Goal: Book appointment/travel/reservation: Book appointment/travel/reservation

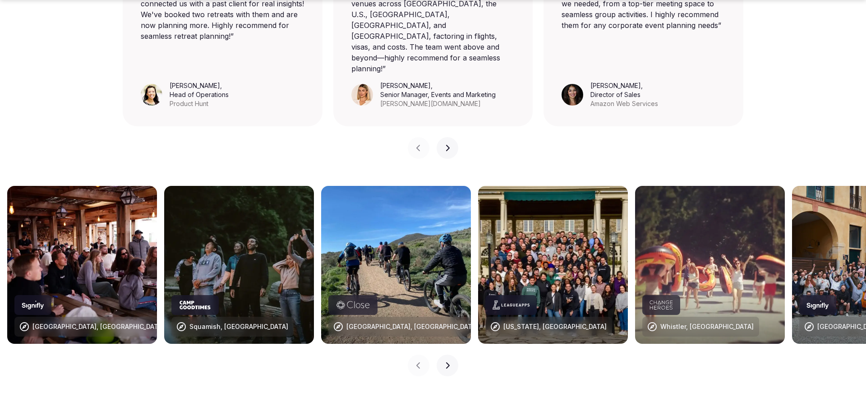
scroll to position [799, 0]
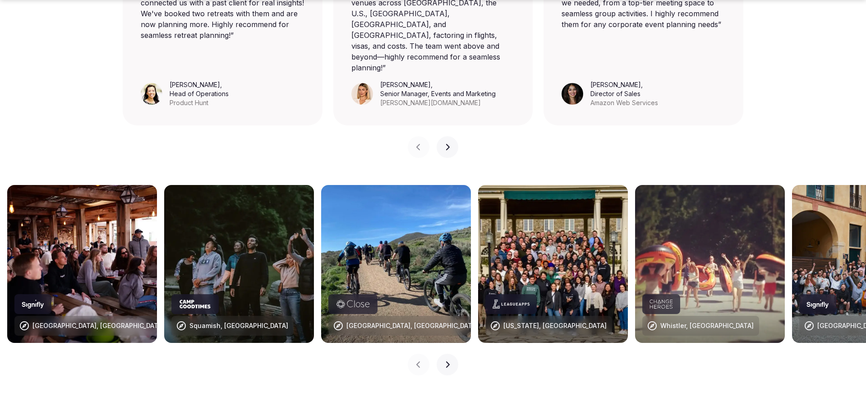
click at [446, 361] on icon "button" at bounding box center [447, 364] width 7 height 7
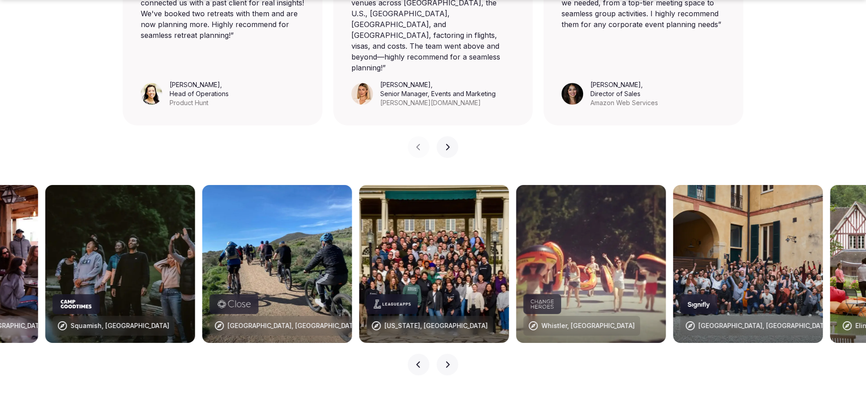
click at [446, 361] on icon "button" at bounding box center [447, 364] width 7 height 7
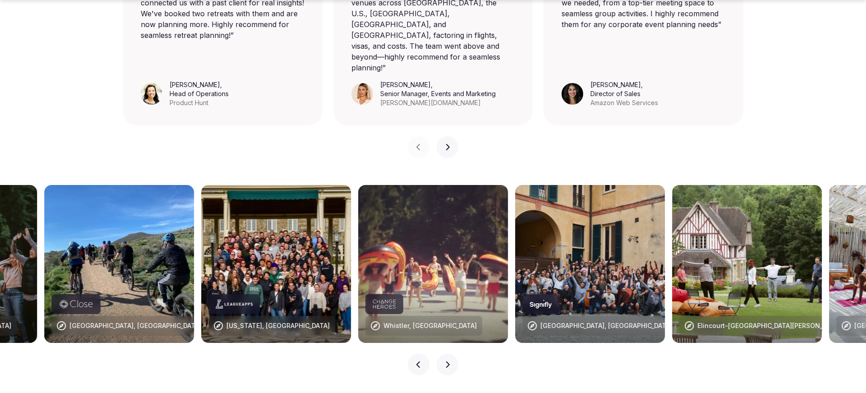
click at [446, 361] on icon "button" at bounding box center [447, 364] width 7 height 7
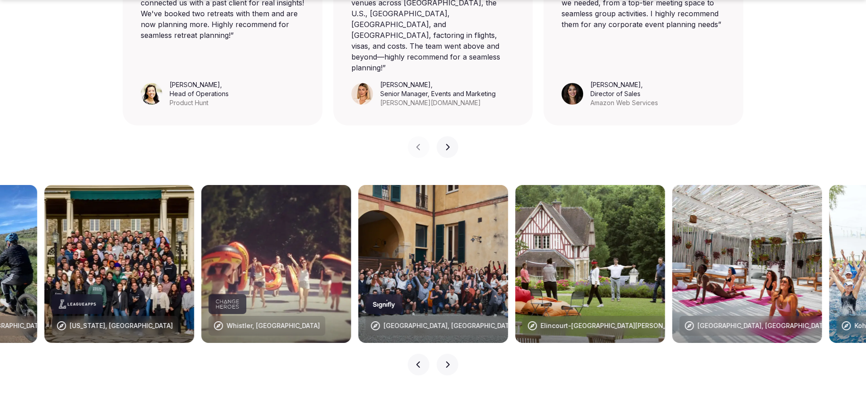
click at [446, 361] on icon "button" at bounding box center [447, 364] width 7 height 7
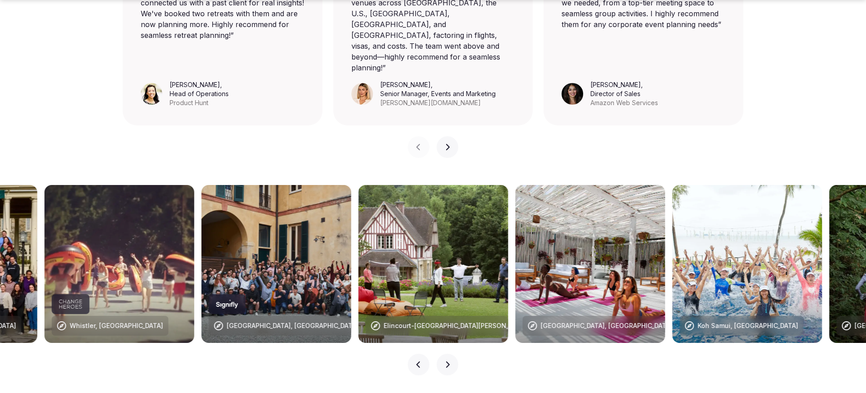
click at [446, 361] on icon "button" at bounding box center [447, 364] width 7 height 7
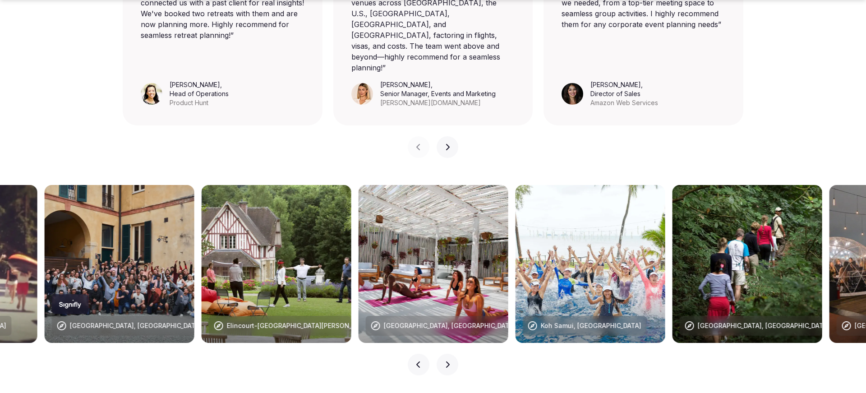
click at [446, 361] on icon "button" at bounding box center [447, 364] width 7 height 7
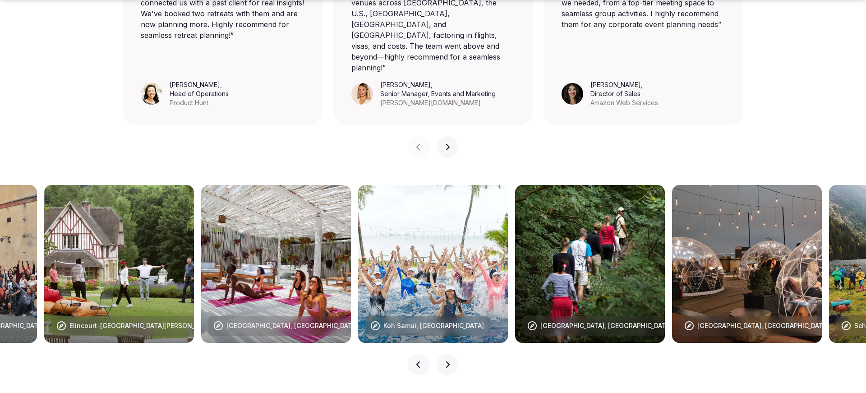
click at [446, 361] on icon "button" at bounding box center [447, 364] width 7 height 7
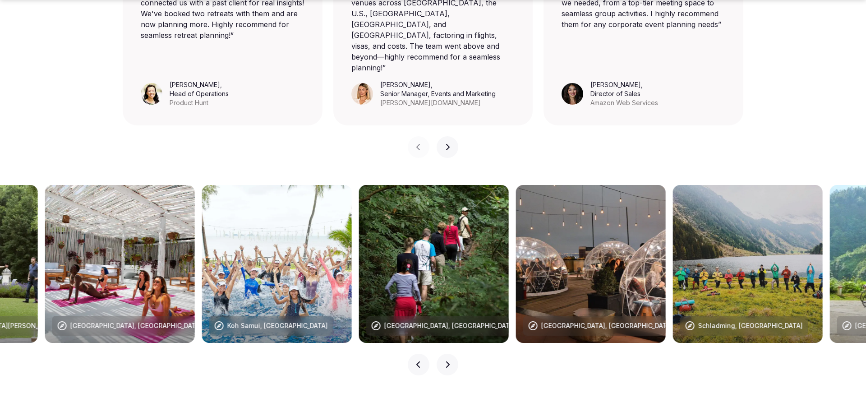
click at [446, 361] on icon "button" at bounding box center [447, 364] width 7 height 7
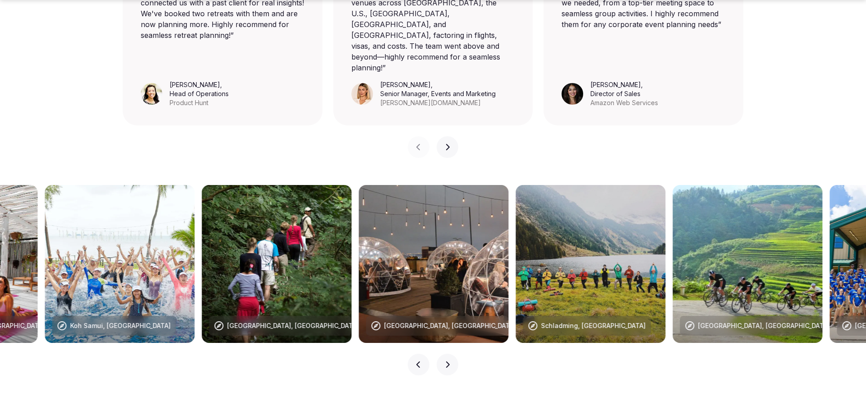
click at [446, 361] on icon "button" at bounding box center [447, 364] width 7 height 7
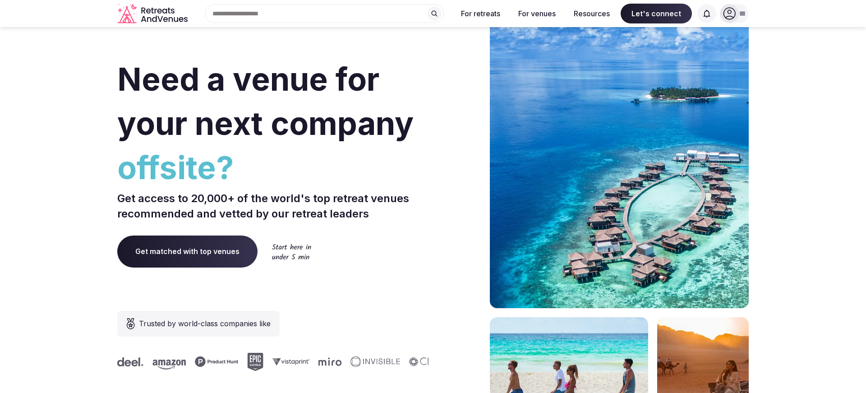
scroll to position [0, 0]
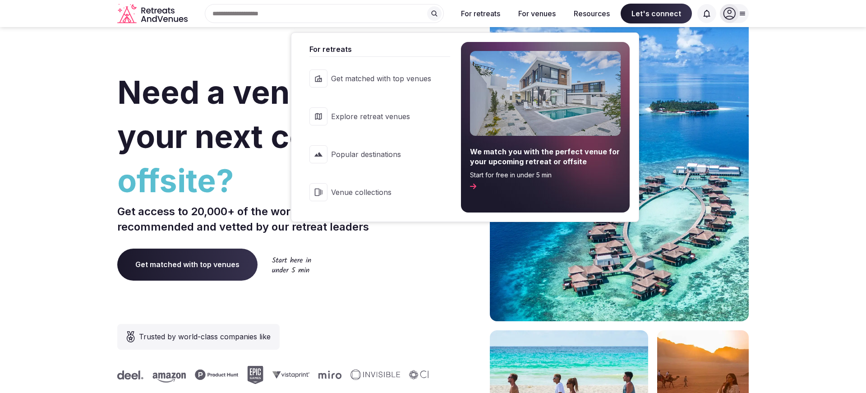
click at [371, 121] on span "Explore retreat venues" at bounding box center [381, 116] width 100 height 10
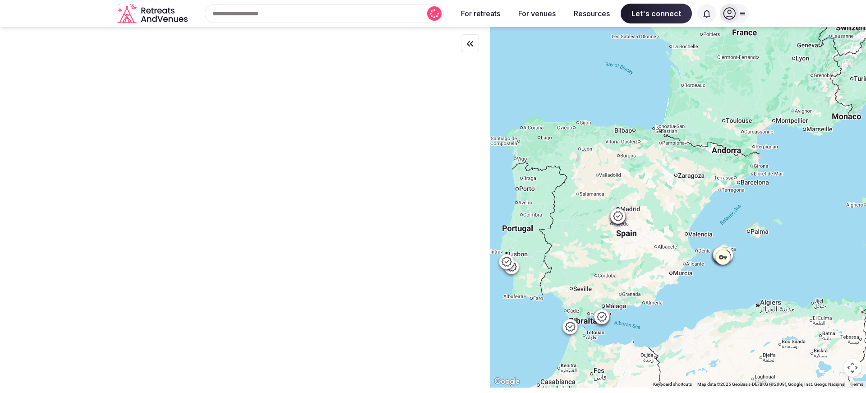
drag, startPoint x: 582, startPoint y: 206, endPoint x: 643, endPoint y: 196, distance: 61.2
click at [643, 196] on div at bounding box center [678, 207] width 376 height 360
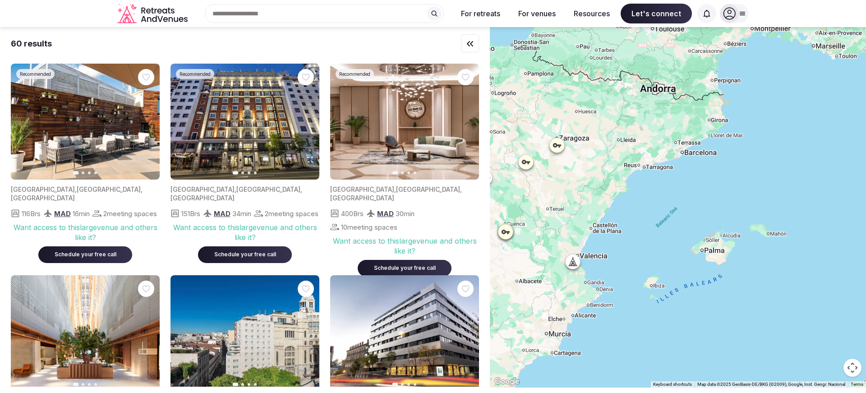
drag, startPoint x: 717, startPoint y: 213, endPoint x: 524, endPoint y: 192, distance: 194.2
click at [524, 192] on div at bounding box center [678, 207] width 376 height 360
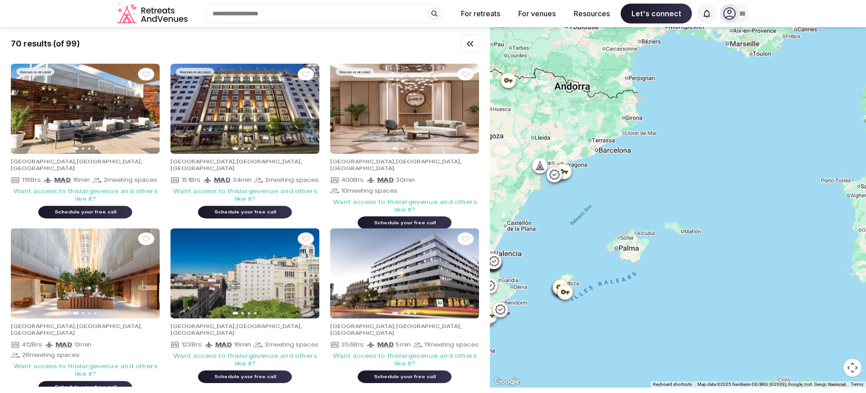
drag, startPoint x: 652, startPoint y: 218, endPoint x: 571, endPoint y: 216, distance: 80.8
click at [571, 216] on div at bounding box center [678, 207] width 376 height 360
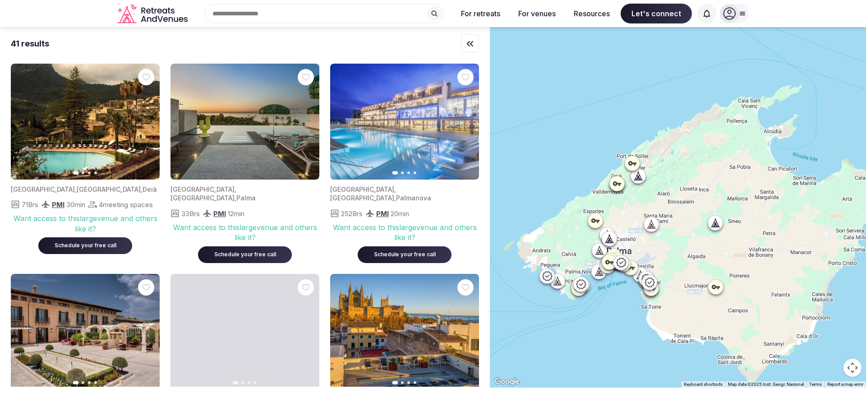
drag, startPoint x: 669, startPoint y: 248, endPoint x: 536, endPoint y: 142, distance: 170.5
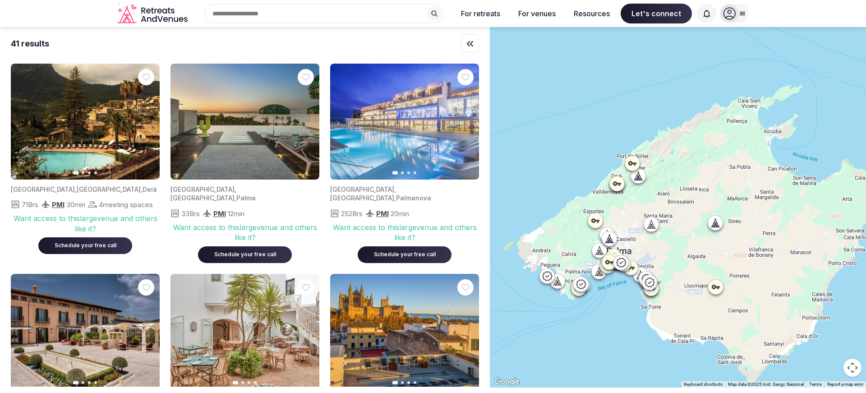
click at [536, 142] on div at bounding box center [678, 207] width 376 height 360
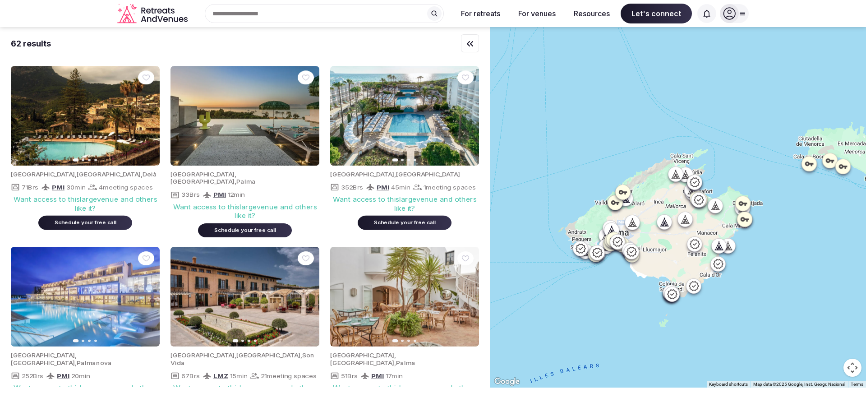
drag, startPoint x: 543, startPoint y: 146, endPoint x: 581, endPoint y: 180, distance: 51.1
click at [581, 180] on div at bounding box center [678, 207] width 376 height 360
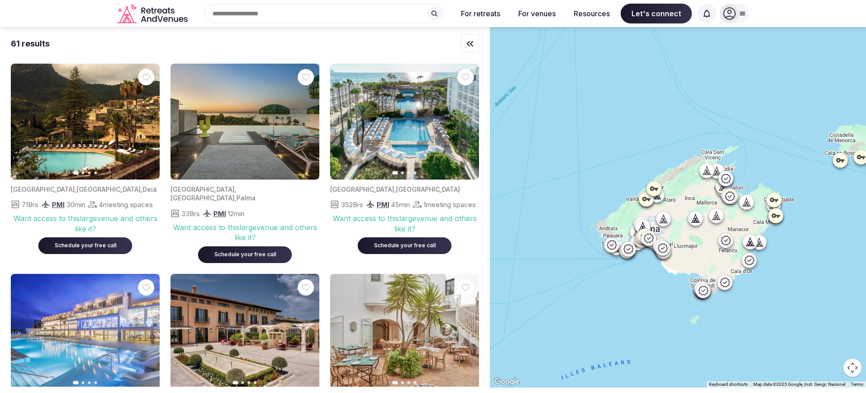
drag, startPoint x: 522, startPoint y: 207, endPoint x: 554, endPoint y: 203, distance: 32.2
click at [554, 203] on div at bounding box center [678, 207] width 376 height 360
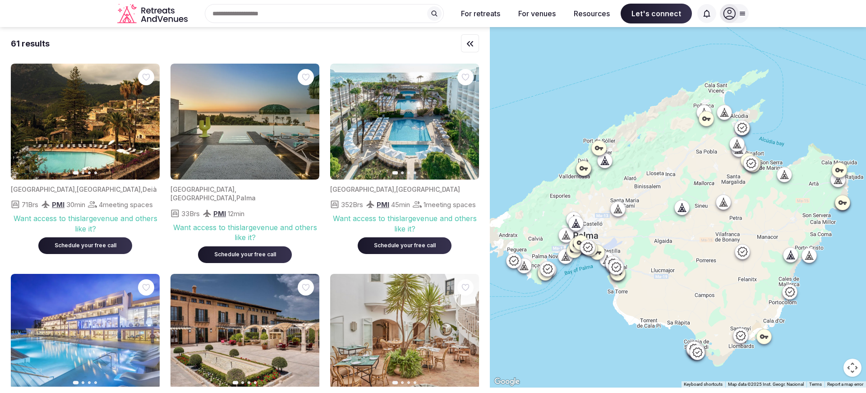
drag, startPoint x: 673, startPoint y: 213, endPoint x: 689, endPoint y: 213, distance: 16.2
click at [150, 124] on icon "button" at bounding box center [146, 121] width 7 height 7
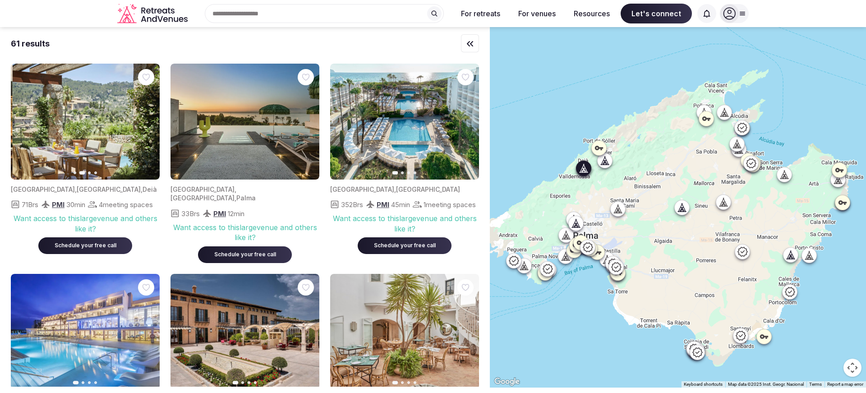
click at [150, 124] on icon "button" at bounding box center [146, 121] width 7 height 7
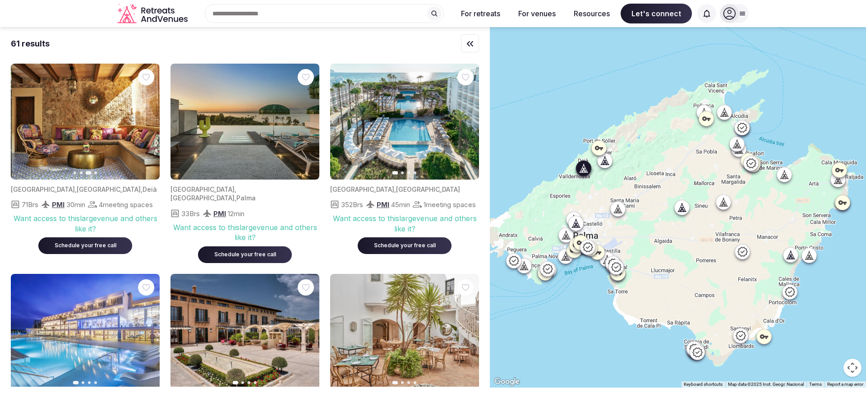
click at [150, 124] on icon "button" at bounding box center [146, 121] width 7 height 7
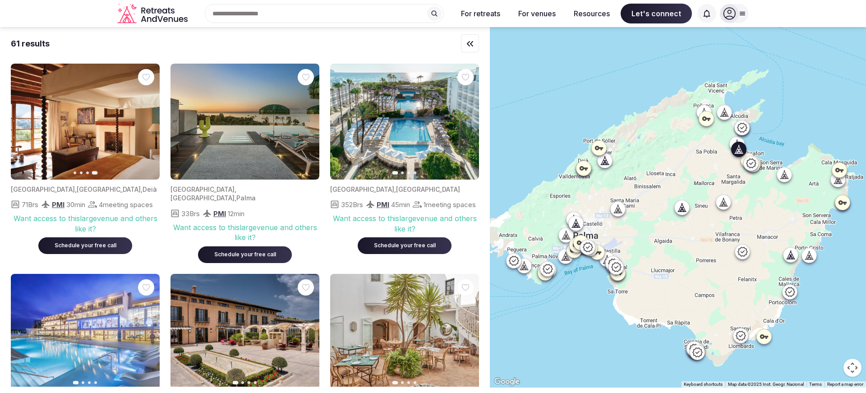
click at [466, 124] on icon "button" at bounding box center [467, 122] width 4 height 6
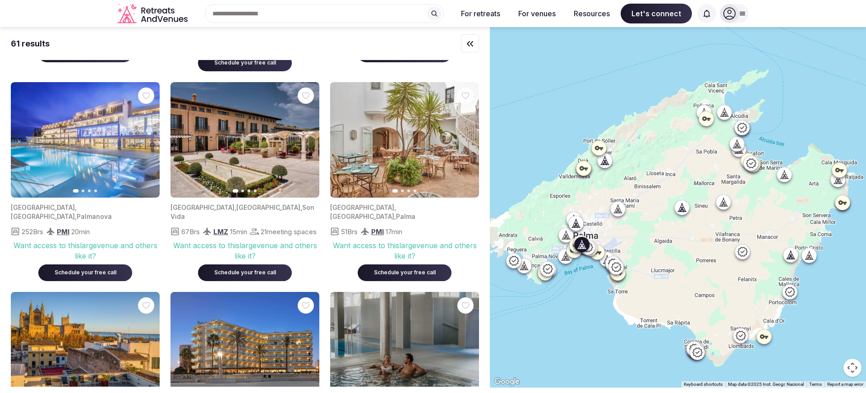
scroll to position [192, 0]
click at [148, 140] on icon "button" at bounding box center [148, 139] width 4 height 6
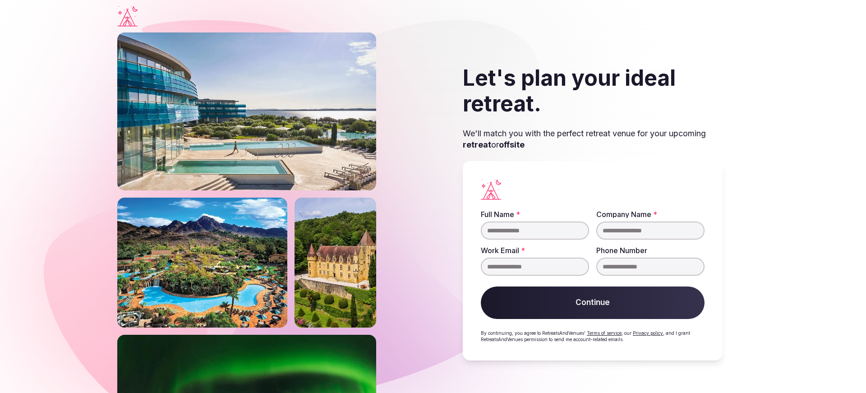
click at [541, 233] on input "Full Name *" at bounding box center [535, 230] width 108 height 18
type input "**********"
click at [633, 233] on input "Company Name *" at bounding box center [650, 230] width 108 height 18
type input "******"
click at [559, 265] on input "Work Email *" at bounding box center [535, 267] width 108 height 18
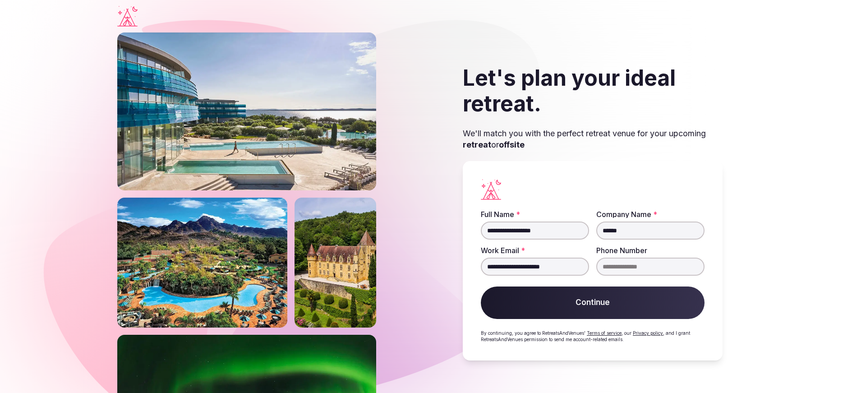
type input "**********"
type input "*"
click at [713, 320] on div "**********" at bounding box center [593, 260] width 260 height 199
click at [673, 315] on button "Continue" at bounding box center [593, 302] width 224 height 32
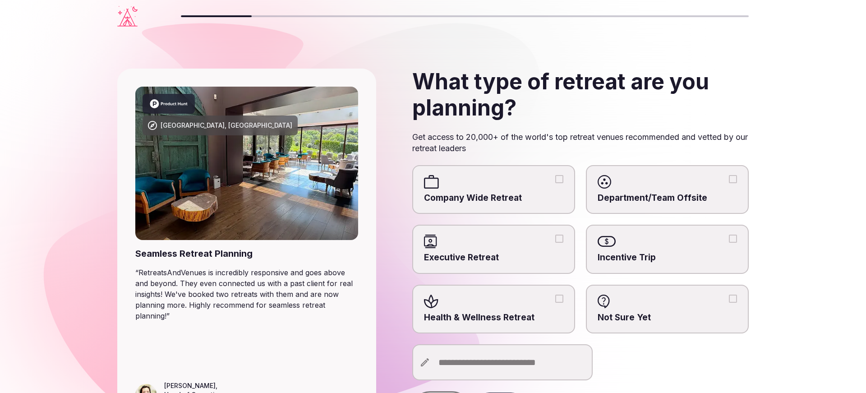
click at [513, 180] on div at bounding box center [493, 182] width 139 height 14
click at [555, 180] on button "Company Wide Retreat" at bounding box center [559, 179] width 8 height 8
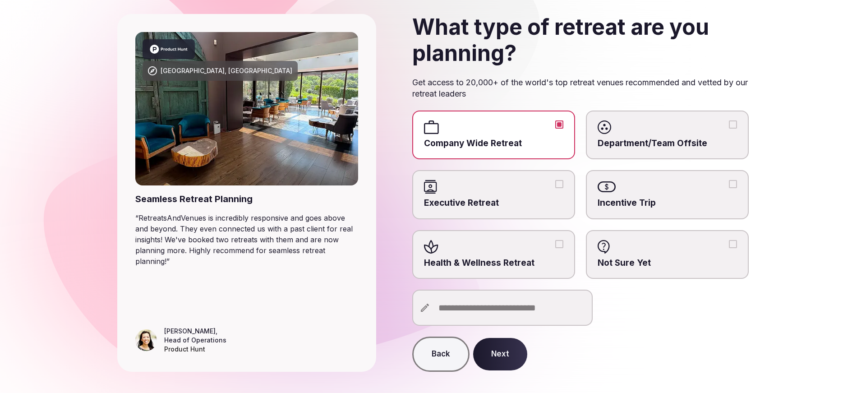
scroll to position [55, 0]
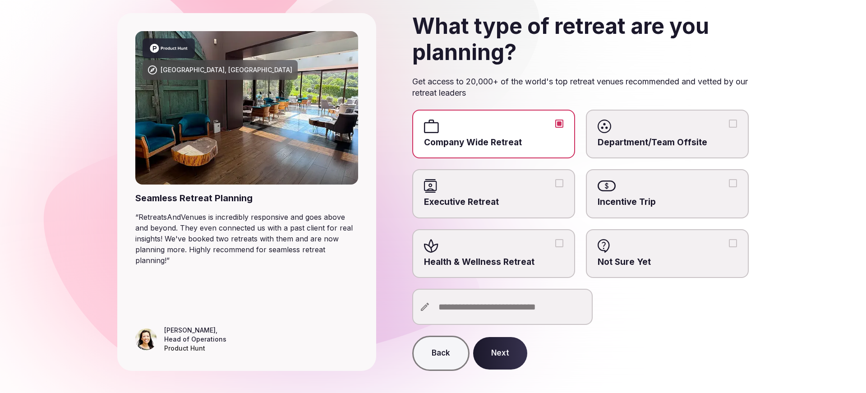
click at [503, 356] on button "Next" at bounding box center [500, 353] width 54 height 32
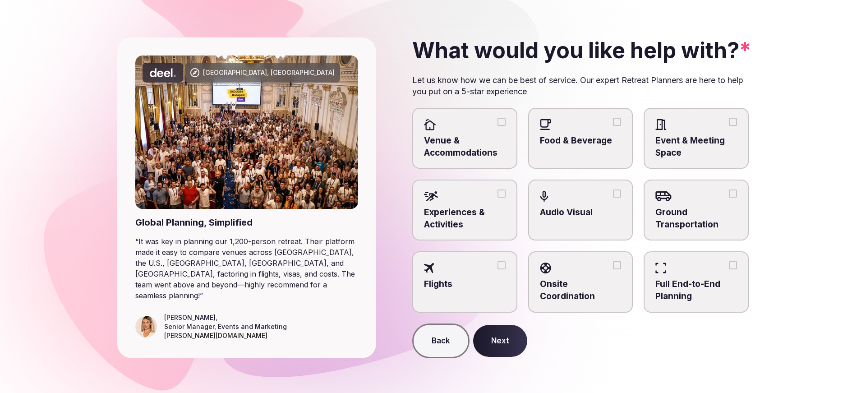
scroll to position [32, 0]
click at [447, 140] on span "Venue & Accommodations" at bounding box center [465, 146] width 82 height 24
click at [498, 125] on button "Venue & Accommodations" at bounding box center [502, 121] width 8 height 8
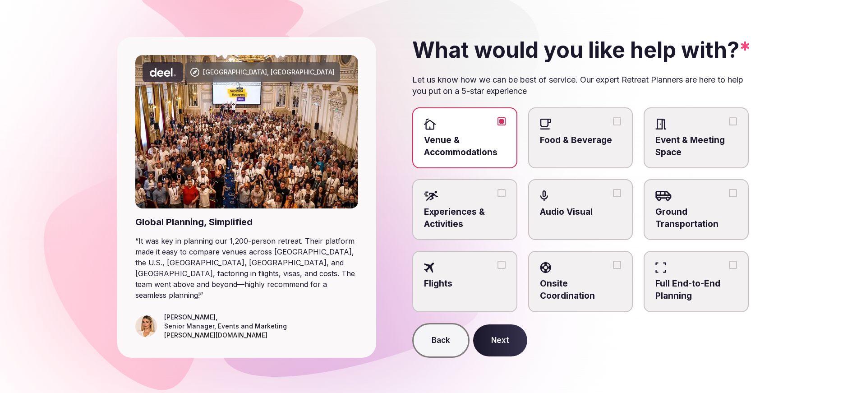
click at [604, 138] on span "Food & Beverage" at bounding box center [581, 140] width 82 height 12
click at [613, 125] on button "Food & Beverage" at bounding box center [617, 121] width 8 height 8
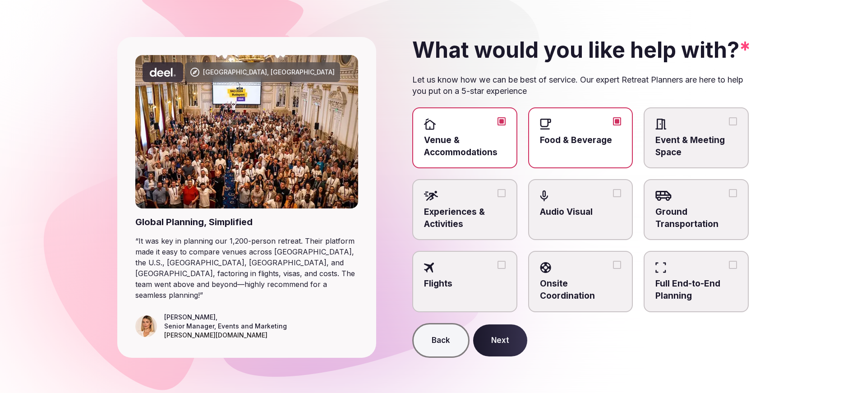
click at [722, 143] on span "Event & Meeting Space" at bounding box center [696, 146] width 82 height 24
click at [729, 125] on button "Event & Meeting Space" at bounding box center [733, 121] width 8 height 8
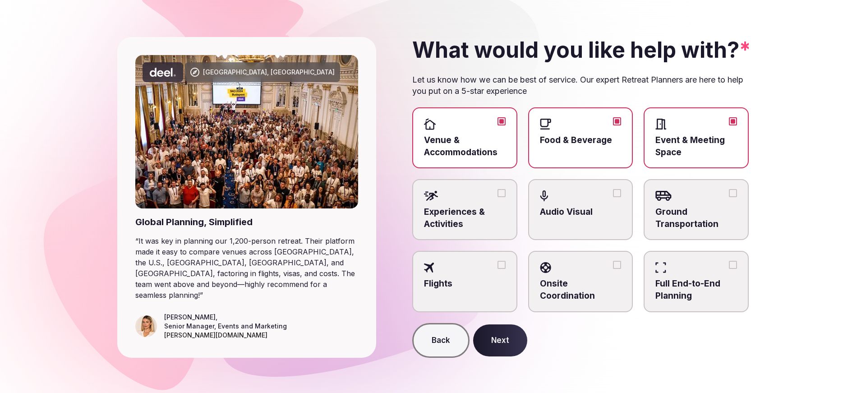
click at [508, 203] on label "Experiences & Activities" at bounding box center [464, 209] width 105 height 61
click at [506, 197] on button "Experiences & Activities" at bounding box center [502, 193] width 8 height 8
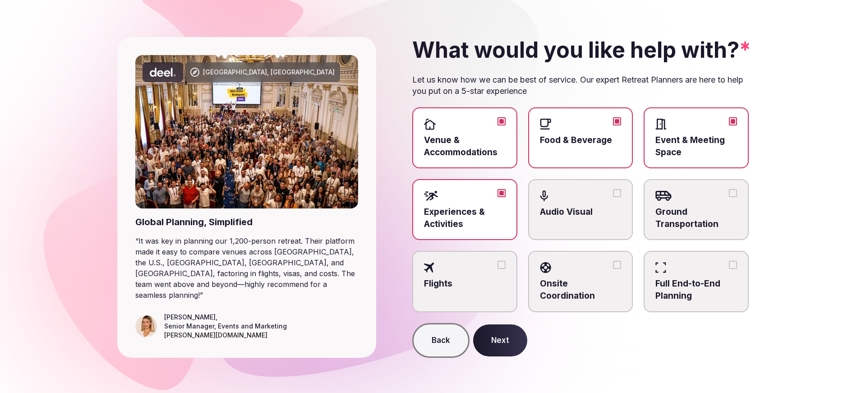
click at [616, 207] on span "Audio Visual" at bounding box center [581, 212] width 82 height 12
click at [616, 197] on button "Audio Visual" at bounding box center [617, 193] width 8 height 8
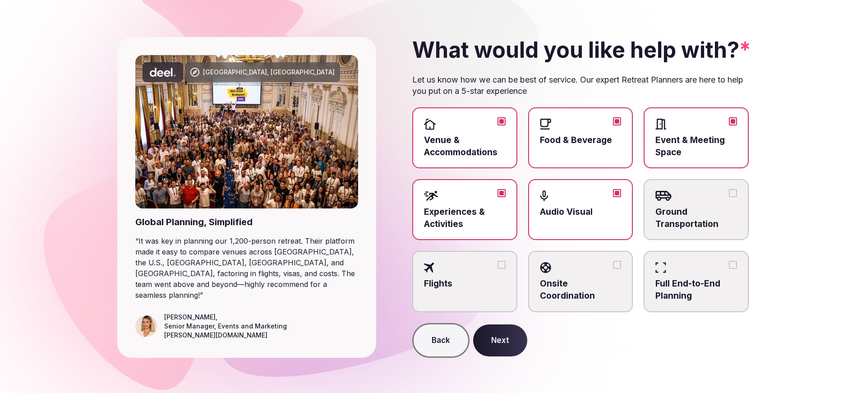
click at [706, 211] on span "Ground Transportation" at bounding box center [696, 218] width 82 height 24
click at [729, 197] on button "Ground Transportation" at bounding box center [733, 193] width 8 height 8
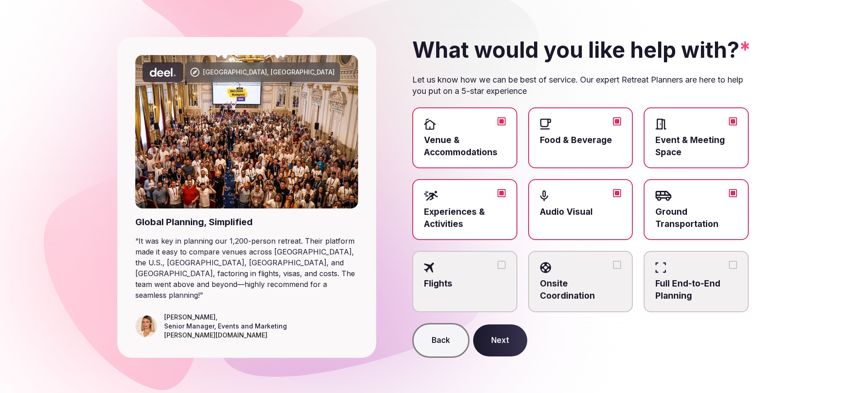
click at [497, 291] on label "Flights" at bounding box center [464, 281] width 105 height 61
click at [498, 269] on button "Flights" at bounding box center [502, 265] width 8 height 8
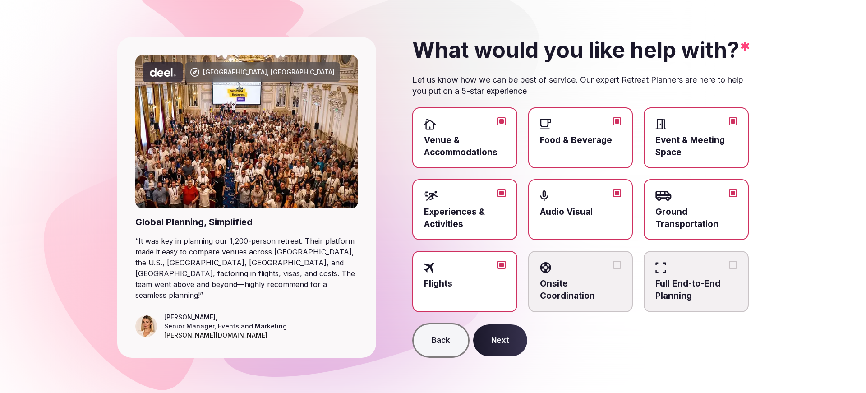
click at [593, 289] on span "Onsite Coordination" at bounding box center [581, 290] width 82 height 24
click at [613, 269] on button "Onsite Coordination" at bounding box center [617, 265] width 8 height 8
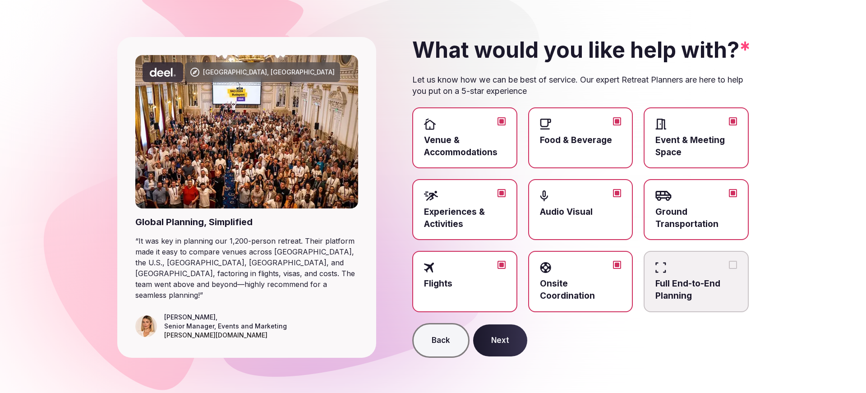
click at [671, 289] on span "Full End-to-End Planning" at bounding box center [696, 290] width 82 height 24
click at [729, 269] on button "Full End-to-End Planning" at bounding box center [733, 265] width 8 height 8
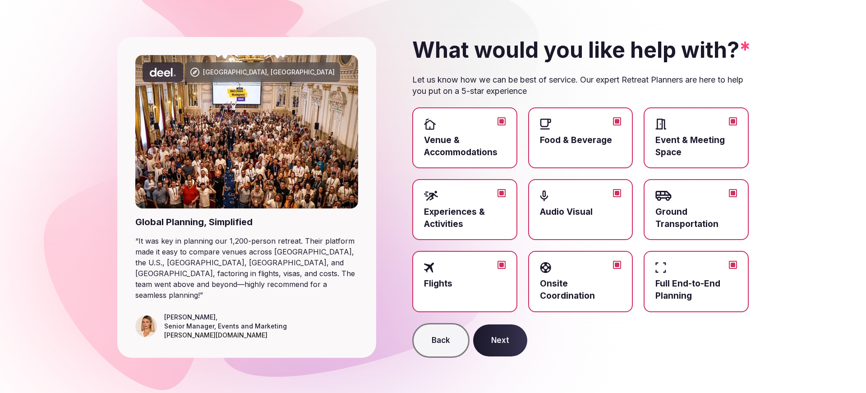
click at [517, 341] on button "Next" at bounding box center [500, 340] width 54 height 32
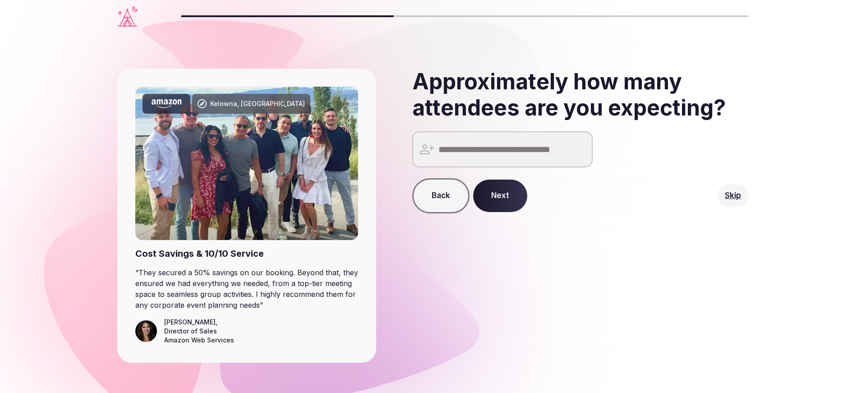
click at [503, 155] on input "number" at bounding box center [502, 149] width 180 height 36
type input "***"
click at [517, 194] on button "Next" at bounding box center [500, 196] width 54 height 32
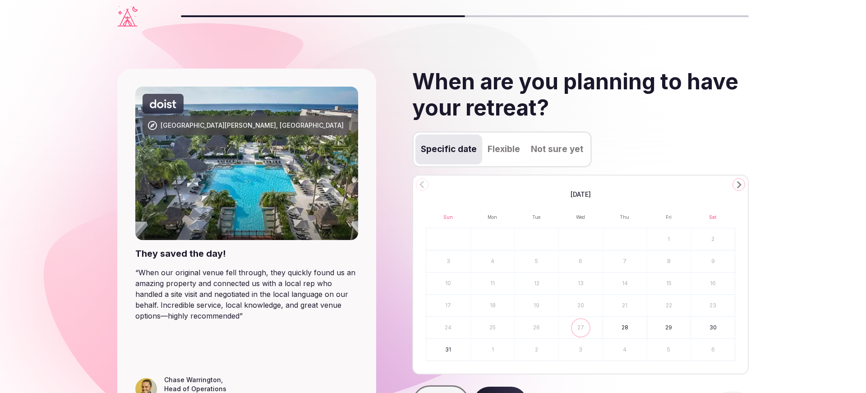
scroll to position [3, 0]
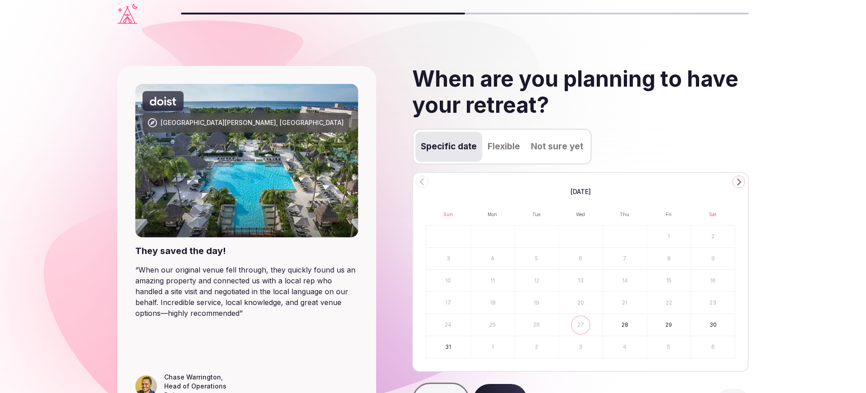
click at [510, 145] on button "Flexible" at bounding box center [503, 147] width 43 height 30
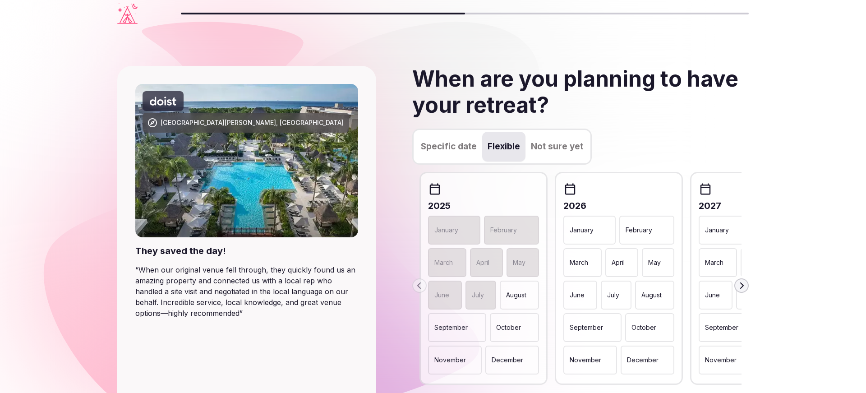
click at [559, 149] on button "Not sure yet" at bounding box center [557, 147] width 63 height 30
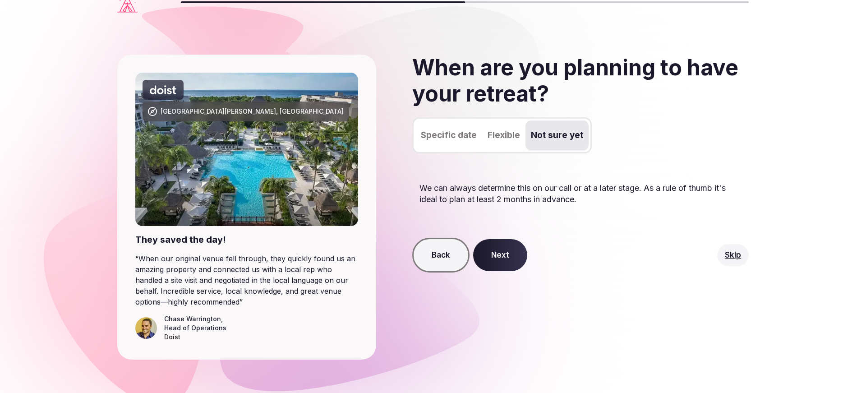
scroll to position [17, 0]
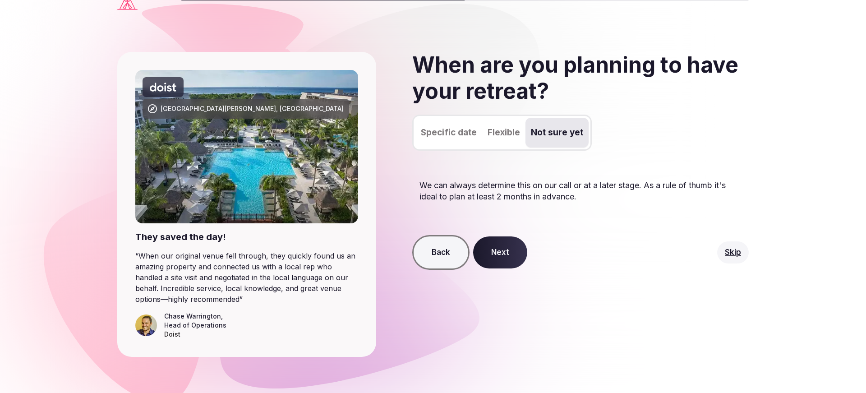
click at [513, 258] on button "Next" at bounding box center [500, 252] width 54 height 32
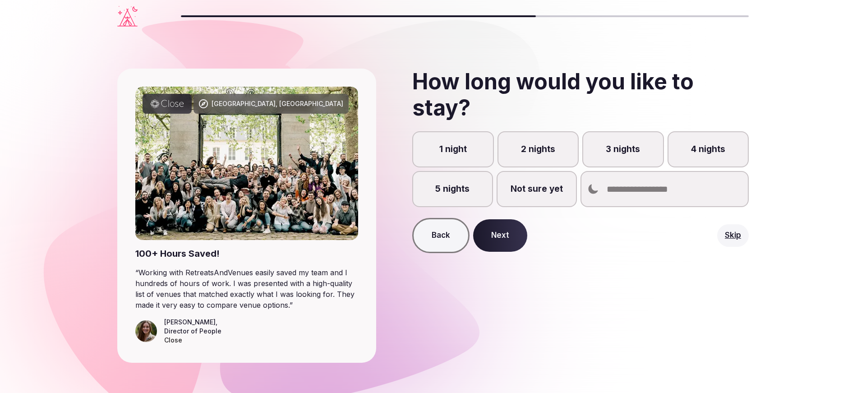
click at [606, 151] on label "3 nights" at bounding box center [623, 149] width 82 height 36
click at [623, 151] on button "3 nights" at bounding box center [627, 154] width 9 height 9
click at [506, 238] on button "Next" at bounding box center [500, 235] width 54 height 32
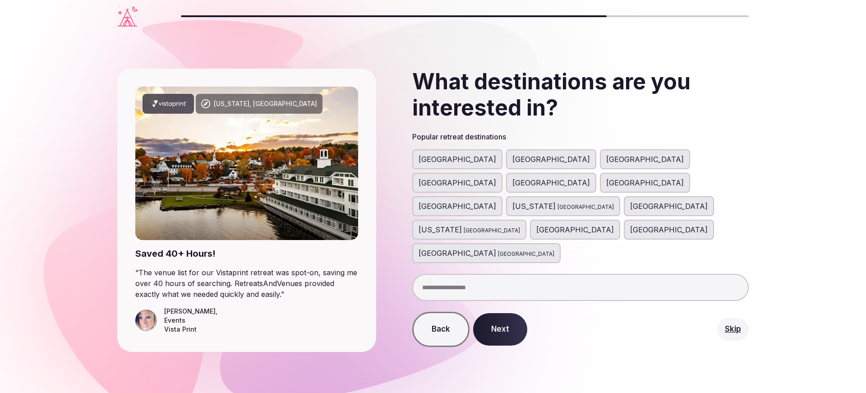
click at [590, 177] on span "[GEOGRAPHIC_DATA]" at bounding box center [551, 182] width 78 height 11
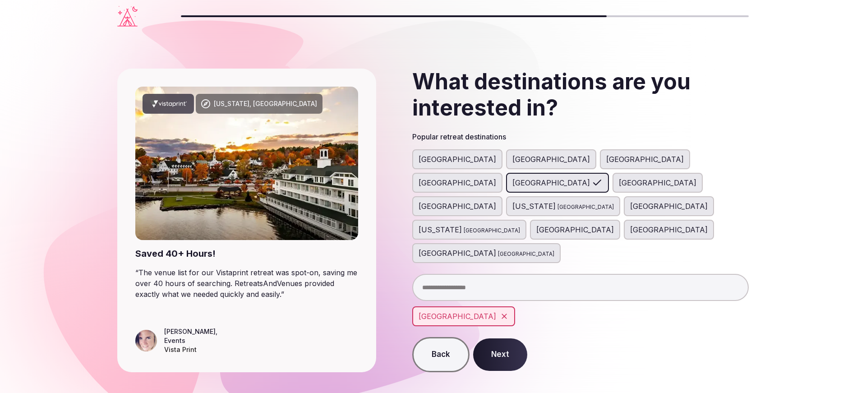
click at [507, 338] on button "Next" at bounding box center [500, 354] width 54 height 32
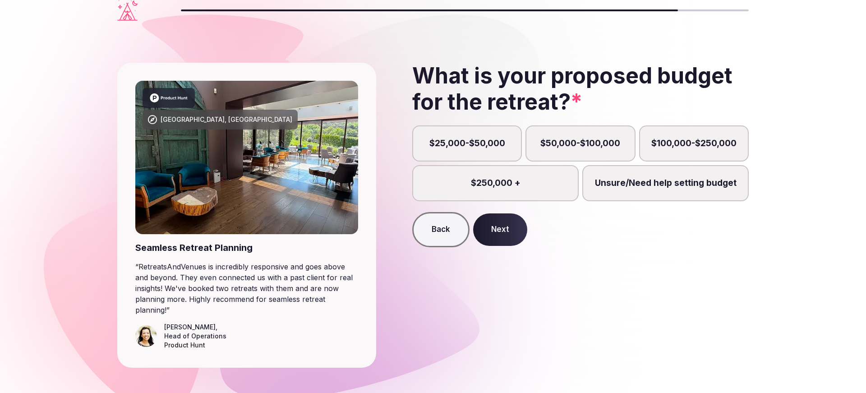
scroll to position [7, 0]
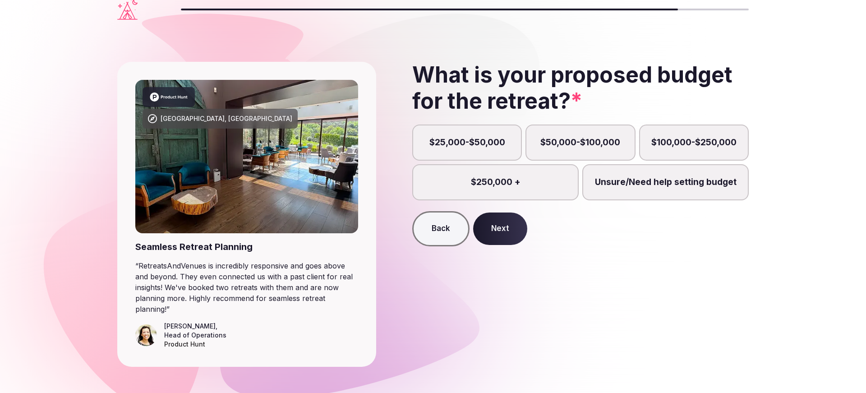
click at [628, 193] on label "Unsure/Need help setting budget" at bounding box center [665, 182] width 166 height 36
click at [665, 192] on button "Unsure/Need help setting budget" at bounding box center [669, 187] width 9 height 9
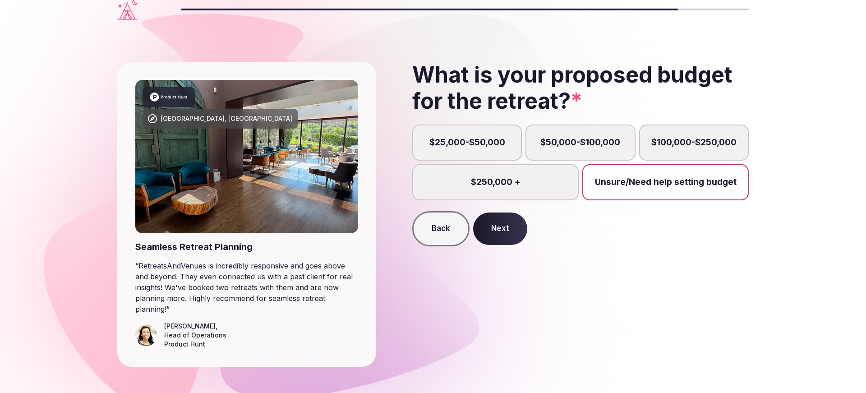
scroll to position [5, 0]
click at [505, 237] on button "Next" at bounding box center [500, 228] width 54 height 32
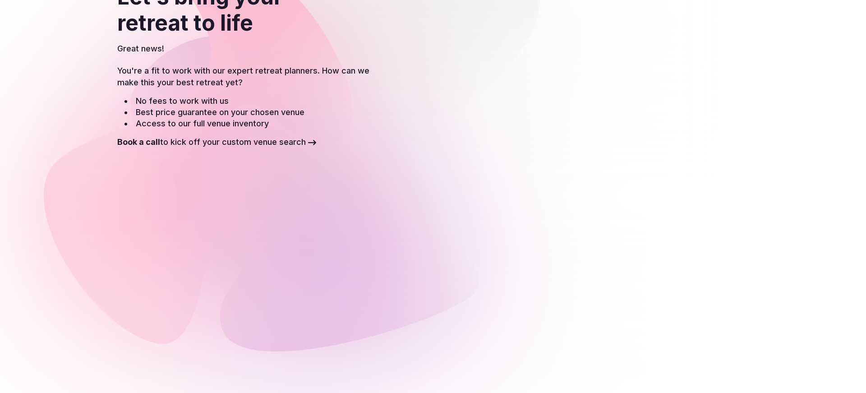
scroll to position [78, 0]
